Goal: Task Accomplishment & Management: Manage account settings

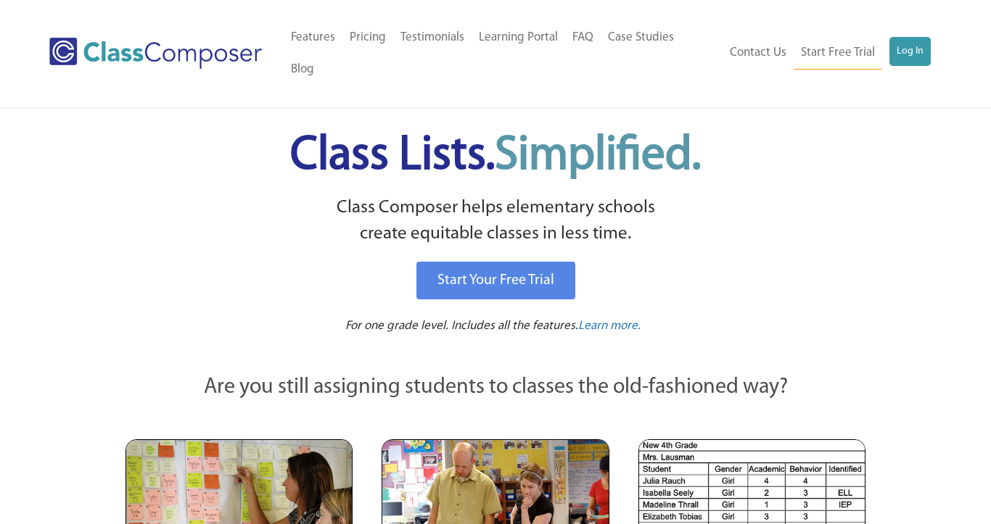
click at [898, 40] on link "Log In" at bounding box center [909, 51] width 41 height 29
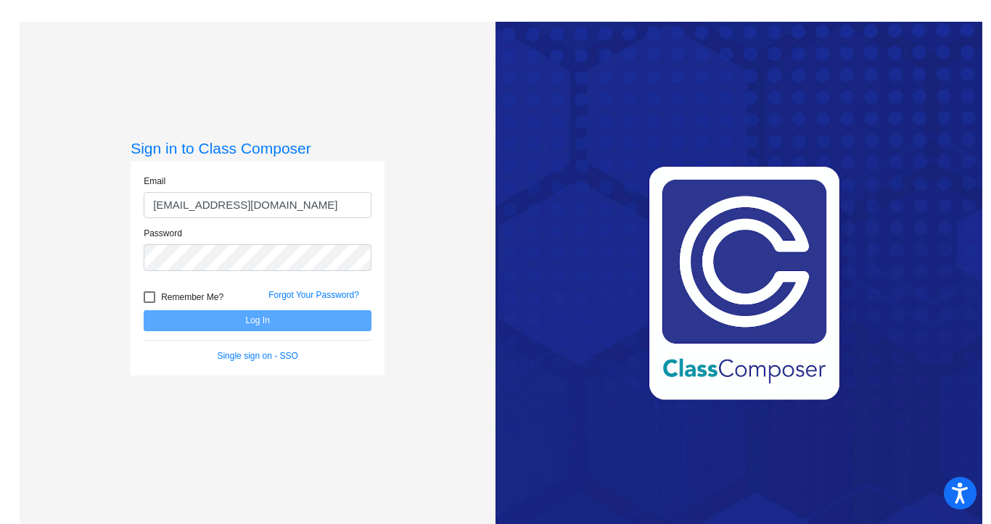
type input "[EMAIL_ADDRESS][DOMAIN_NAME]"
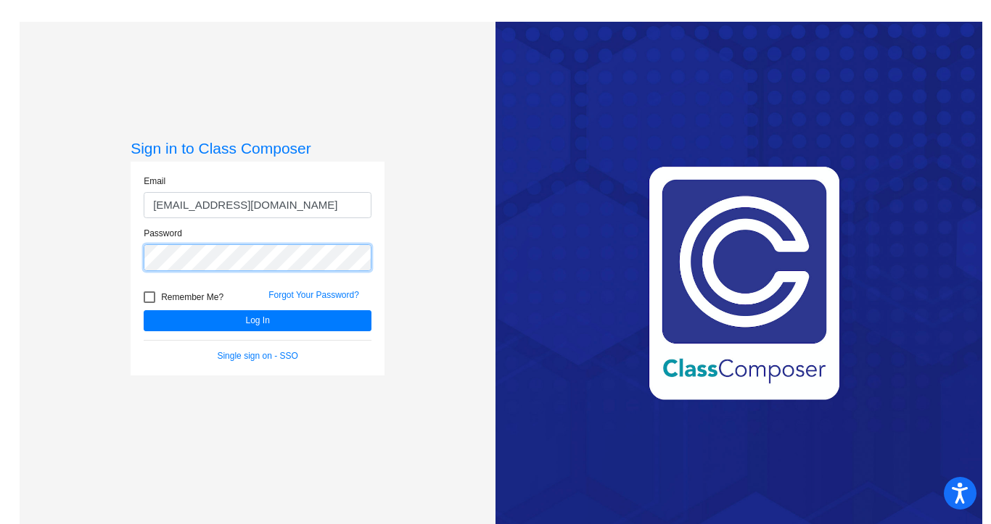
click at [144, 310] on button "Log In" at bounding box center [258, 320] width 228 height 21
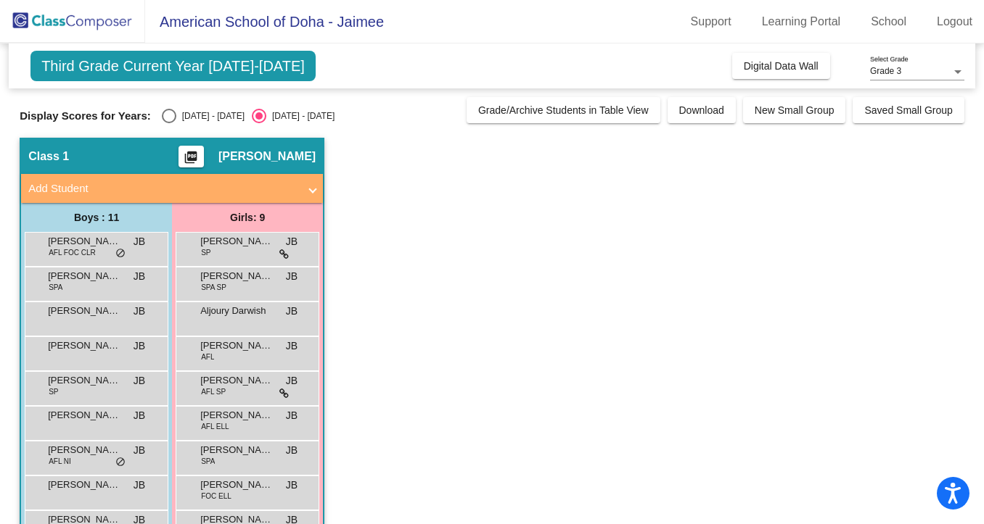
click at [169, 115] on div "Select an option" at bounding box center [169, 116] width 15 height 15
click at [169, 123] on input "[DATE] - [DATE]" at bounding box center [168, 123] width 1 height 1
radio input "true"
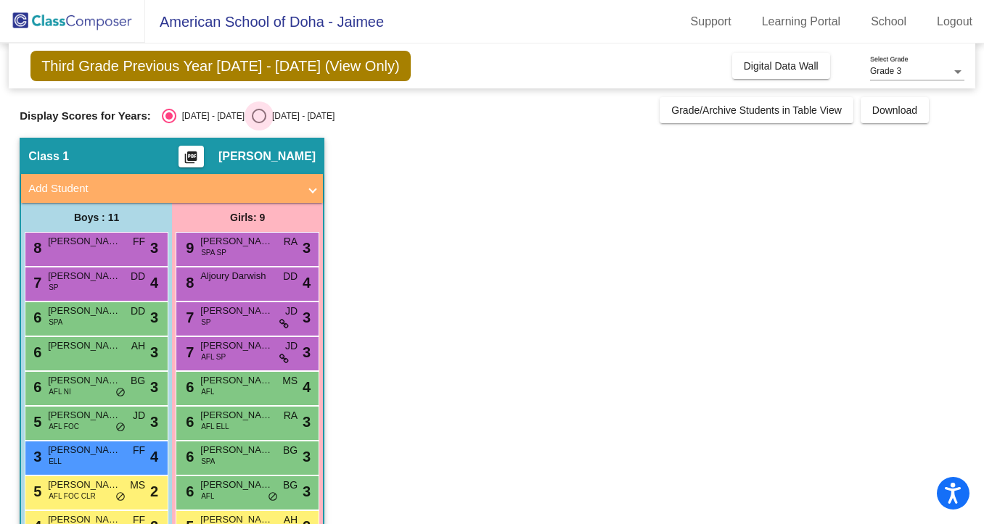
click at [252, 115] on div "Select an option" at bounding box center [259, 116] width 15 height 15
click at [258, 123] on input "[DATE] - [DATE]" at bounding box center [258, 123] width 1 height 1
radio input "true"
